Goal: Information Seeking & Learning: Learn about a topic

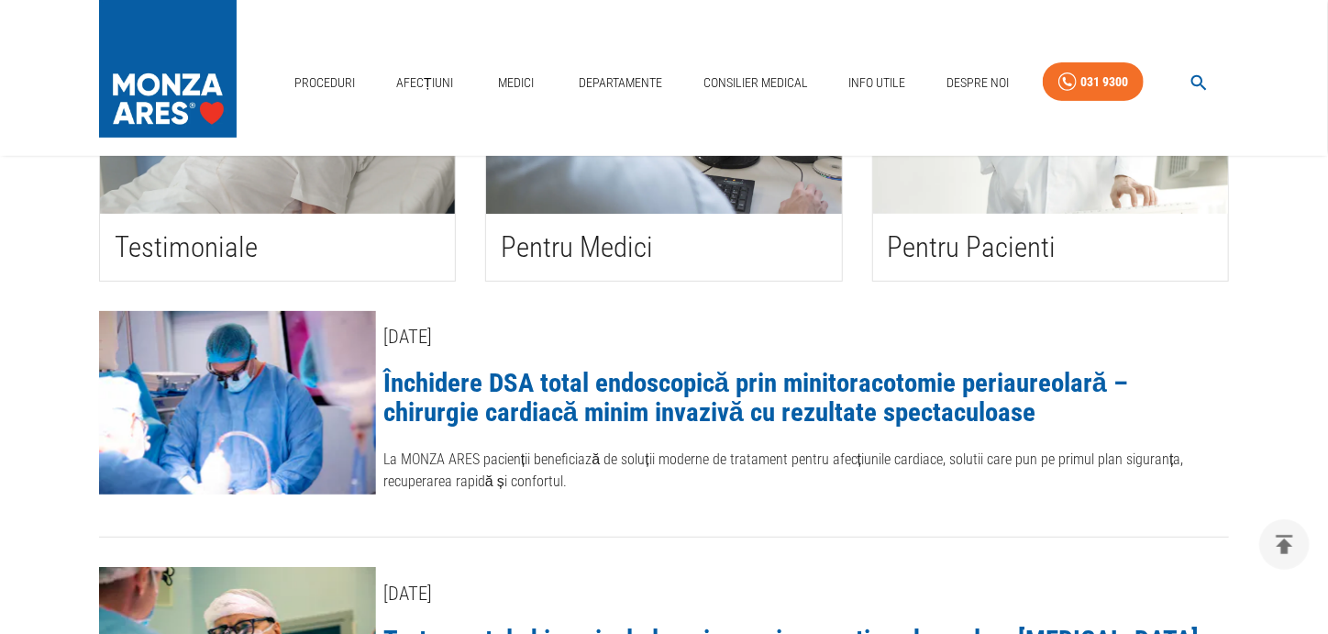
scroll to position [244, 0]
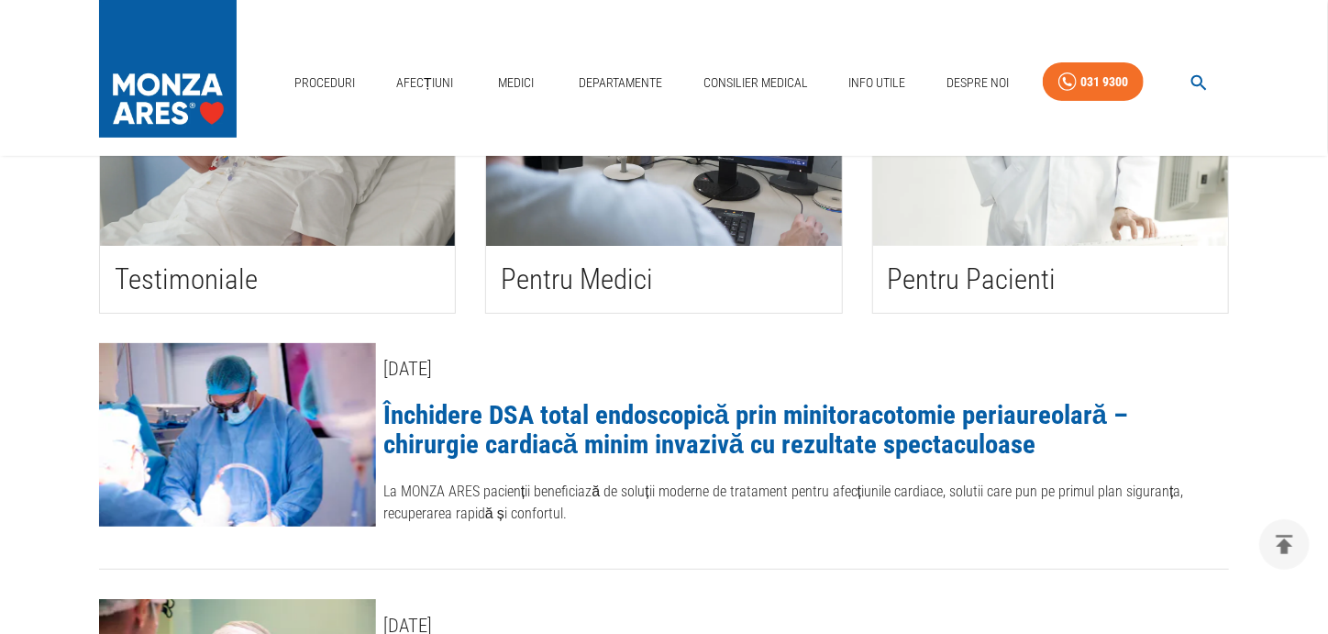
click at [957, 279] on h2 "Pentru Pacienti" at bounding box center [1051, 279] width 326 height 38
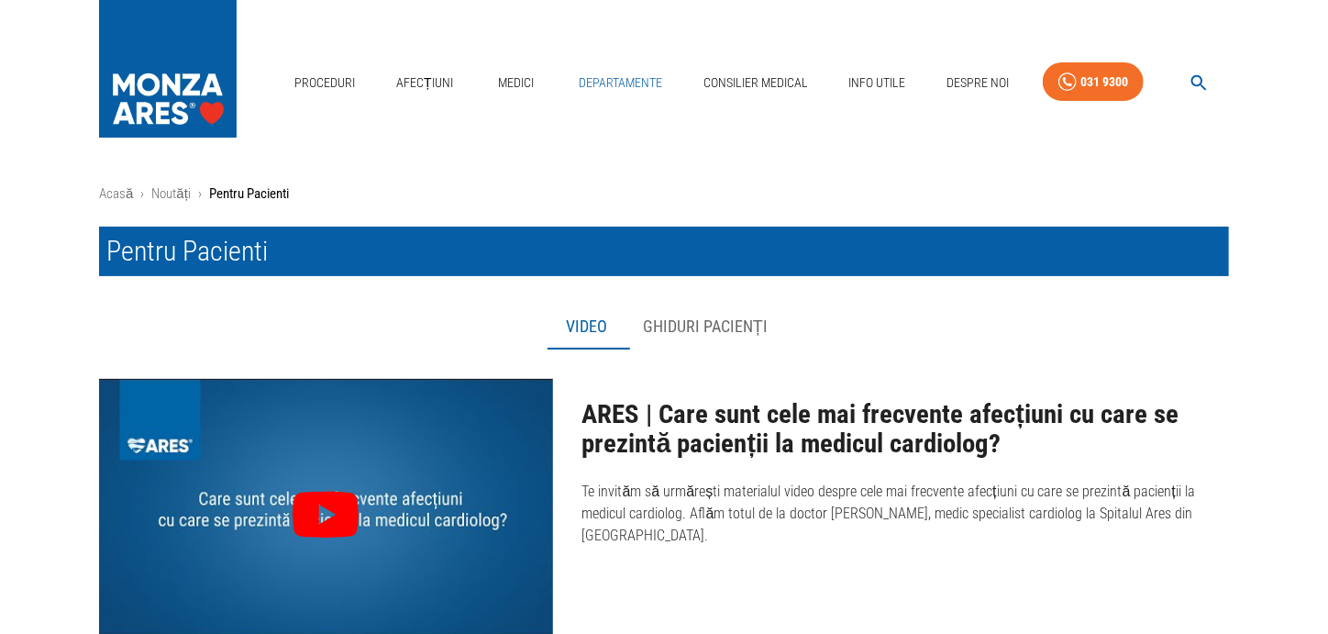
click at [627, 84] on link "Departamente" at bounding box center [620, 83] width 98 height 38
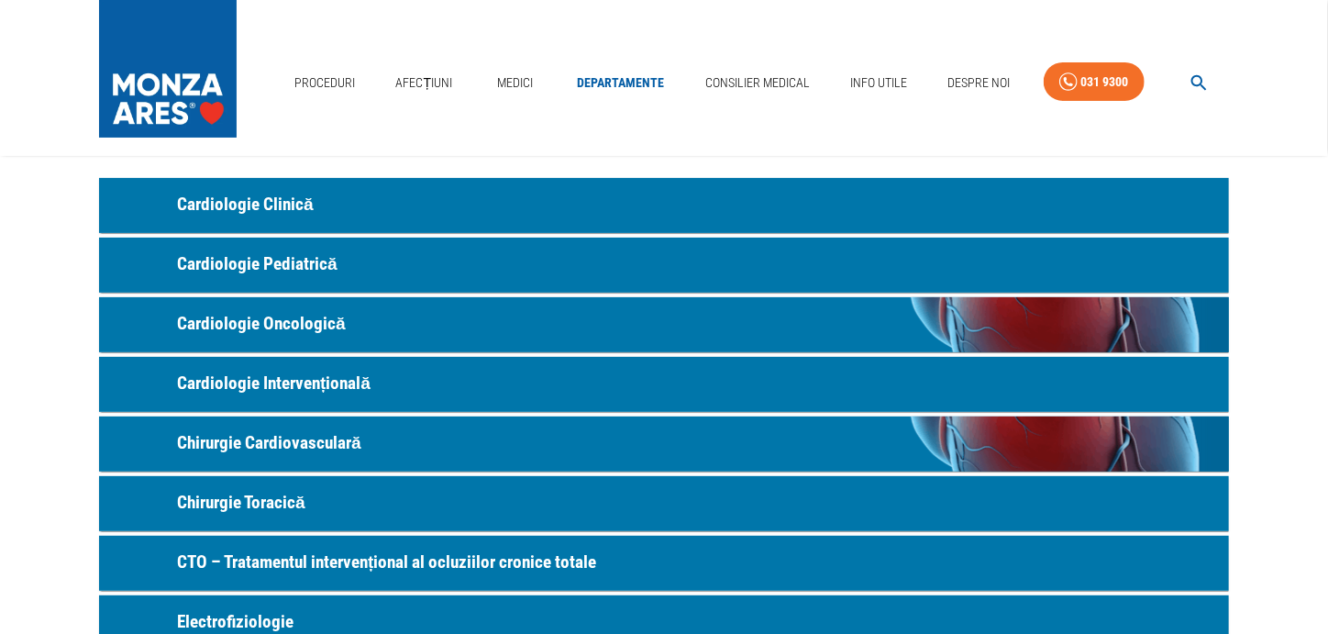
scroll to position [122, 0]
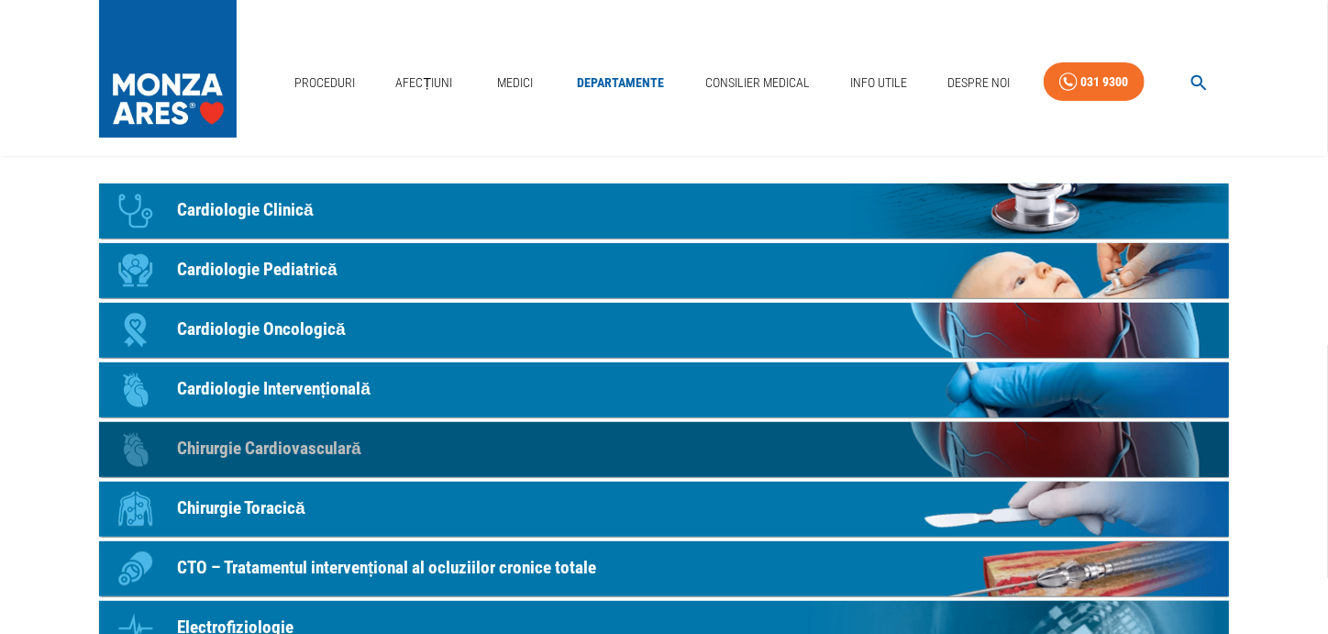
click at [316, 453] on p "Chirurgie Cardiovasculară" at bounding box center [269, 449] width 184 height 27
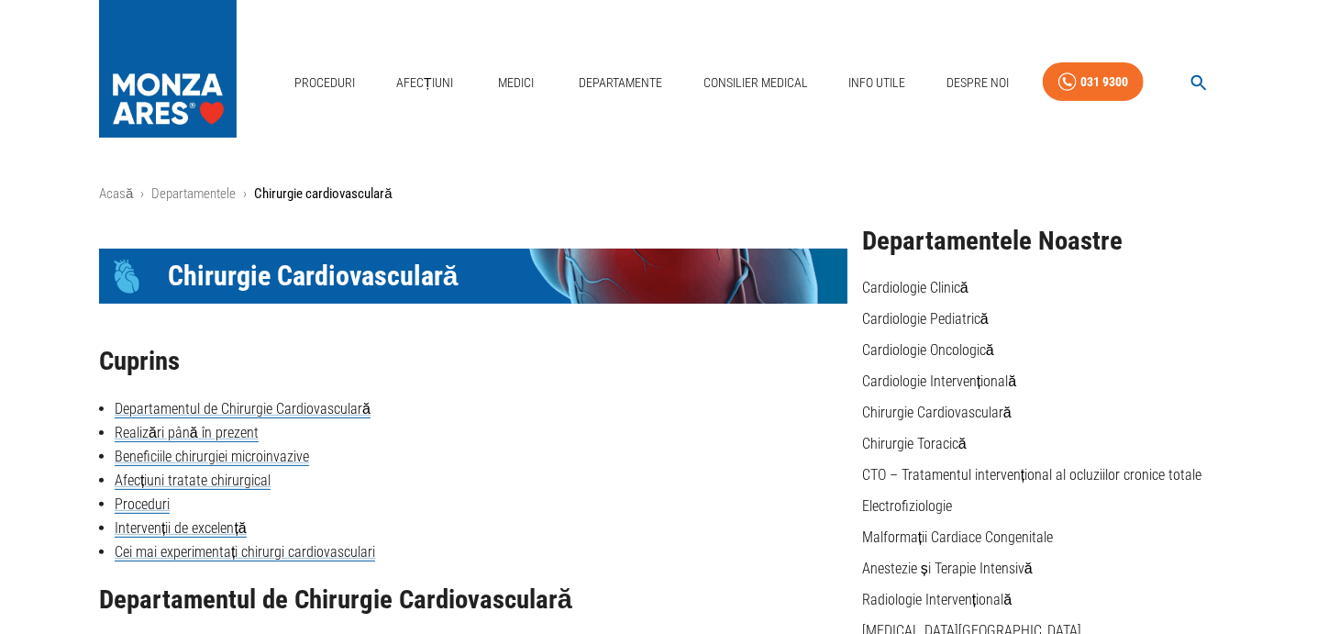
scroll to position [122, 0]
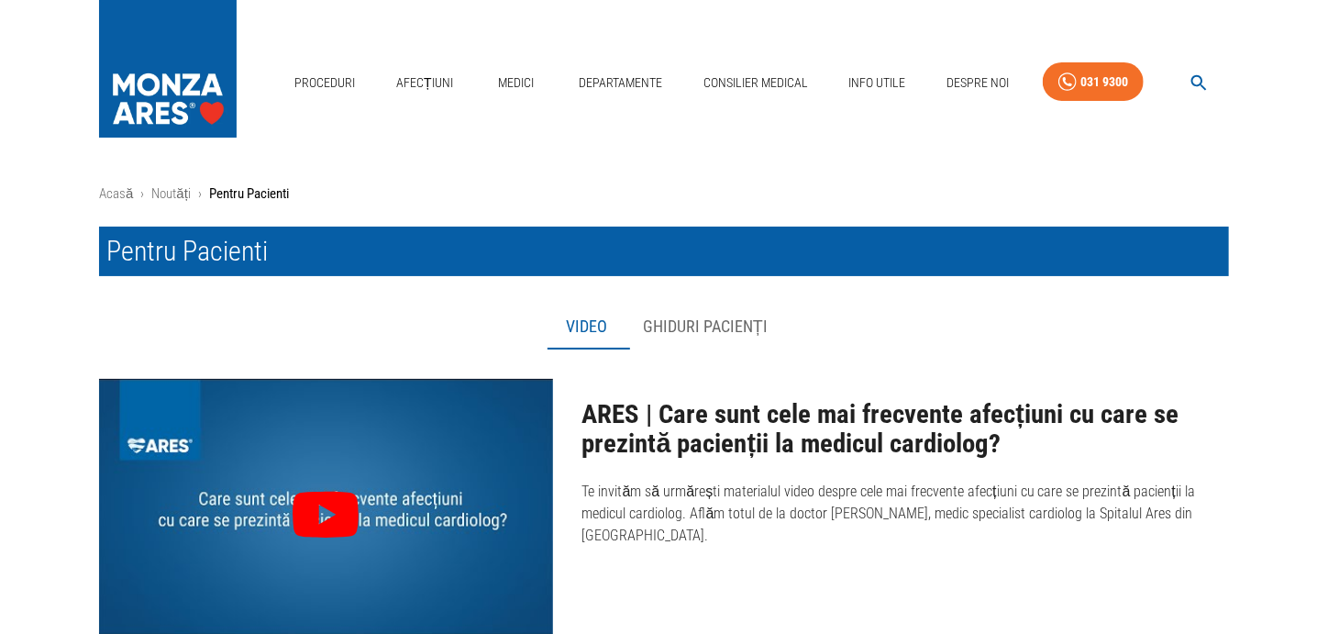
scroll to position [244, 0]
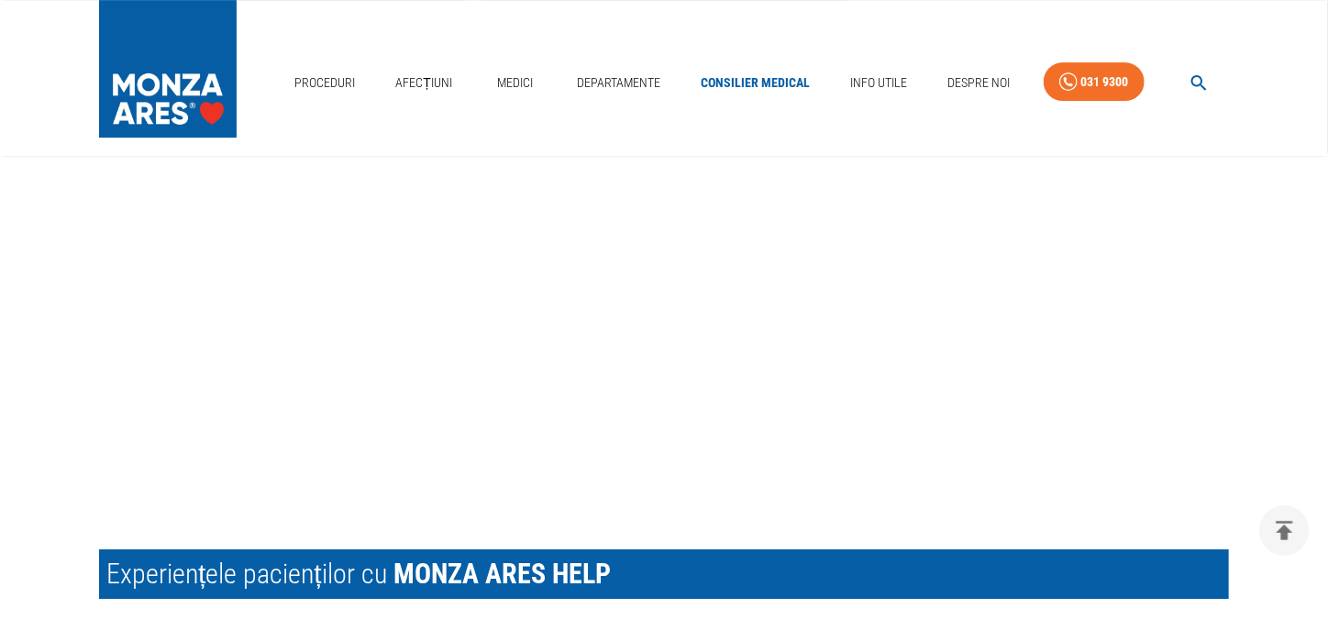
scroll to position [3057, 0]
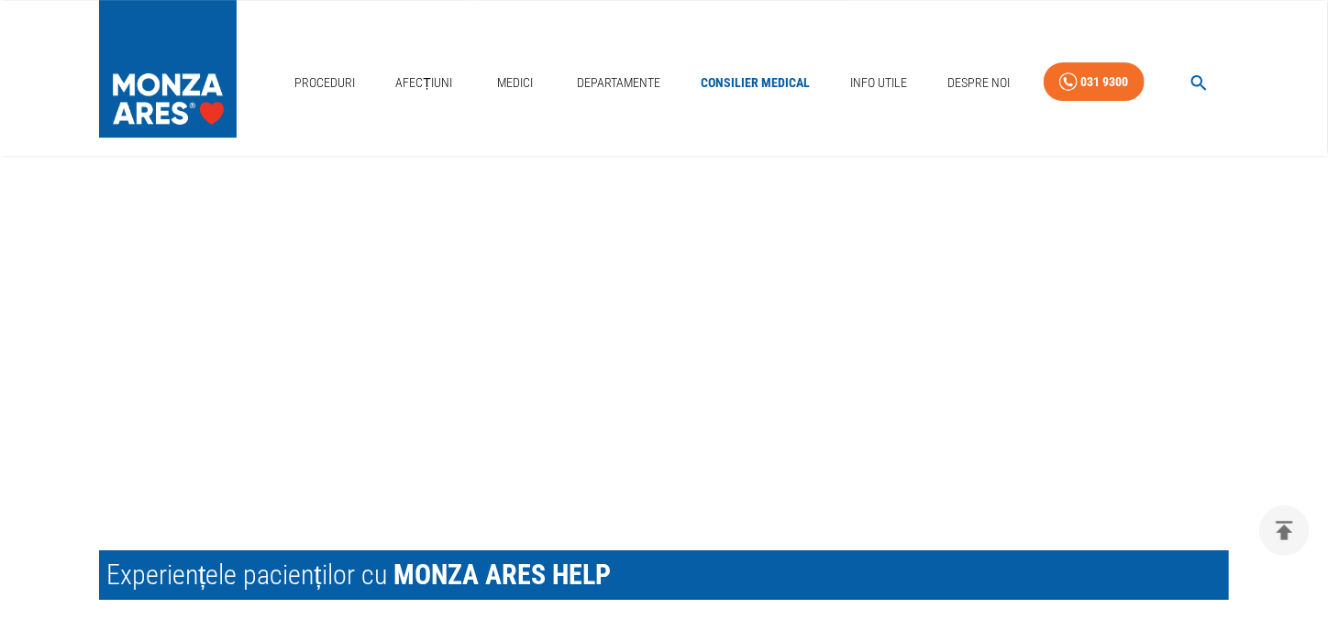
click at [1291, 61] on div "Proceduri Afecțiuni Medici Departamente Consilier Medical Info Utile Despre Noi…" at bounding box center [664, 78] width 1328 height 156
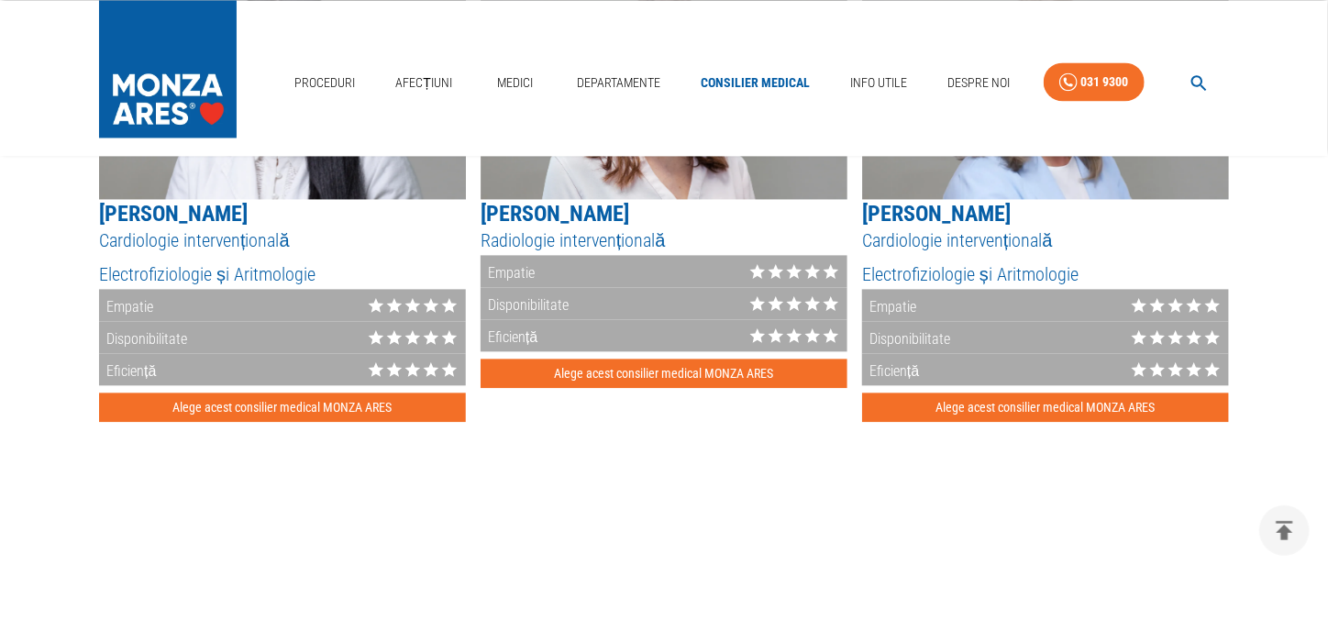
scroll to position [1834, 0]
